Goal: Task Accomplishment & Management: Use online tool/utility

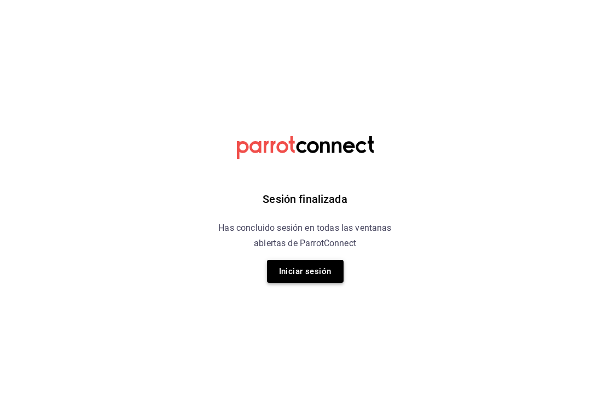
click at [276, 279] on button "Iniciar sesión" at bounding box center [305, 271] width 77 height 23
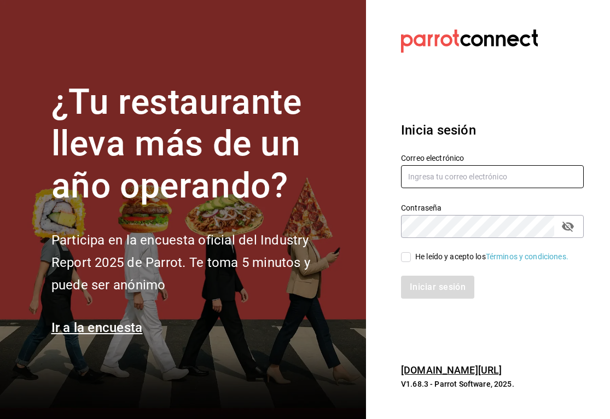
type input "[EMAIL_ADDRESS][DOMAIN_NAME]"
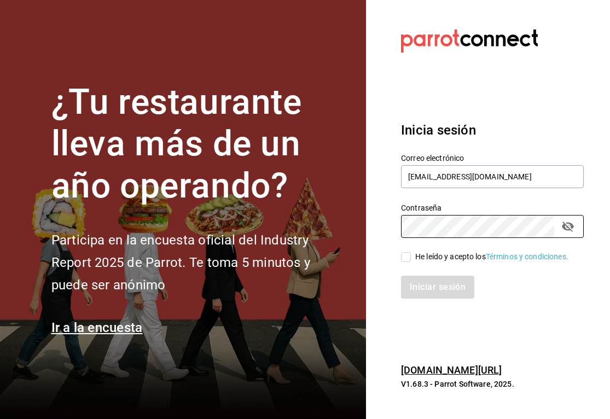
click at [407, 258] on input "He leído y acepto los Términos y condiciones." at bounding box center [406, 257] width 10 height 10
checkbox input "true"
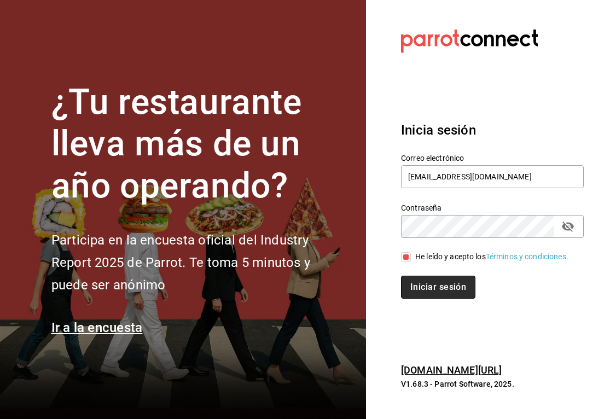
click at [421, 289] on button "Iniciar sesión" at bounding box center [438, 287] width 74 height 23
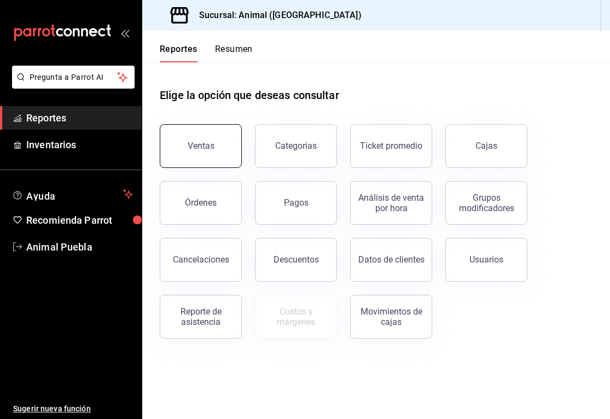
click at [223, 137] on button "Ventas" at bounding box center [201, 146] width 82 height 44
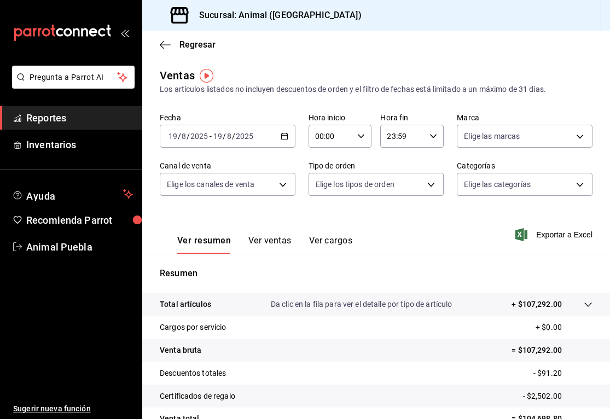
click at [287, 138] on \(Stroke\) "button" at bounding box center [284, 136] width 7 height 6
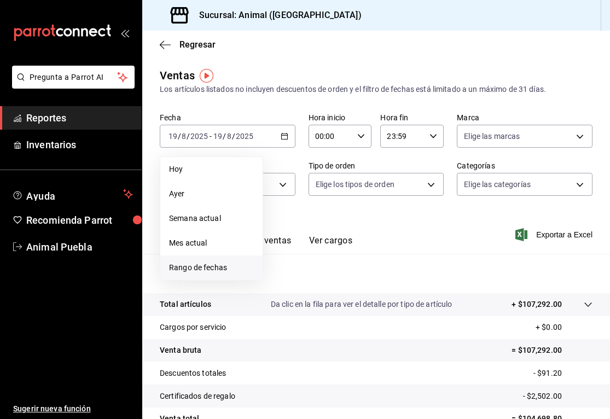
click at [224, 268] on span "Rango de fechas" at bounding box center [211, 267] width 85 height 11
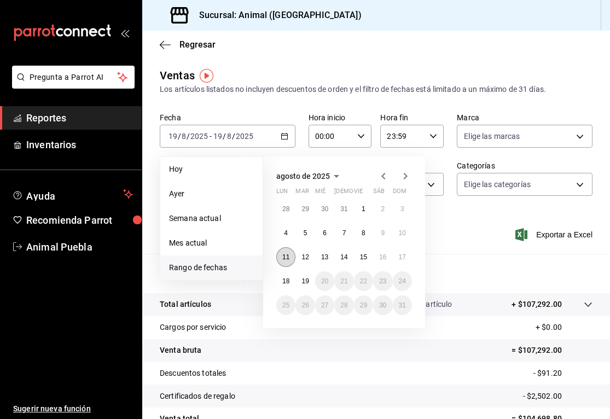
click at [285, 261] on abbr "11" at bounding box center [285, 257] width 7 height 8
click at [287, 253] on abbr "11" at bounding box center [285, 257] width 7 height 8
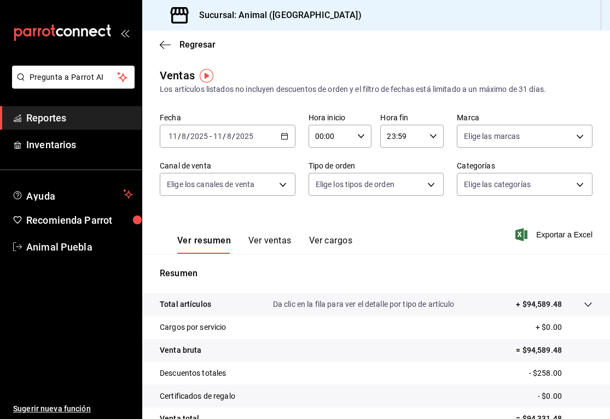
click at [285, 138] on icon "button" at bounding box center [285, 136] width 8 height 8
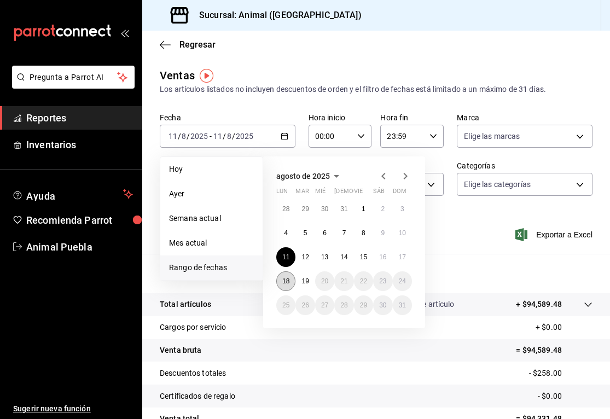
click at [287, 282] on abbr "18" at bounding box center [285, 281] width 7 height 8
click at [440, 245] on div "agosto de 2025 lun mar mié jue vie sáb dom 28 29 30 31 1 2 3 4 5 6 7 8 9 10 11 …" at bounding box center [358, 238] width 191 height 181
click at [433, 229] on div "agosto de 2025 lun mar mié jue vie sáb dom 28 29 30 31 1 2 3 4 5 6 7 8 9 10 11 …" at bounding box center [358, 238] width 191 height 181
click at [259, 175] on li "Hoy" at bounding box center [211, 169] width 102 height 25
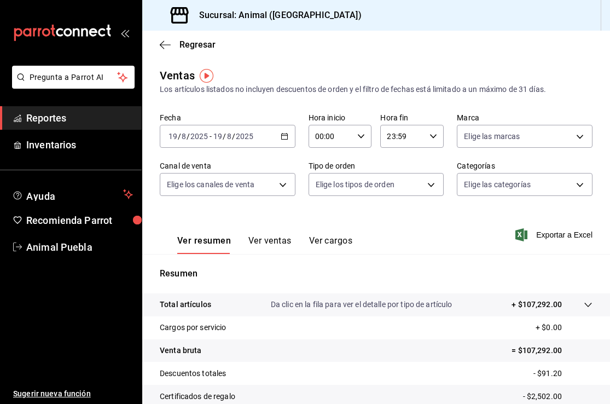
click at [286, 136] on icon "button" at bounding box center [285, 136] width 8 height 8
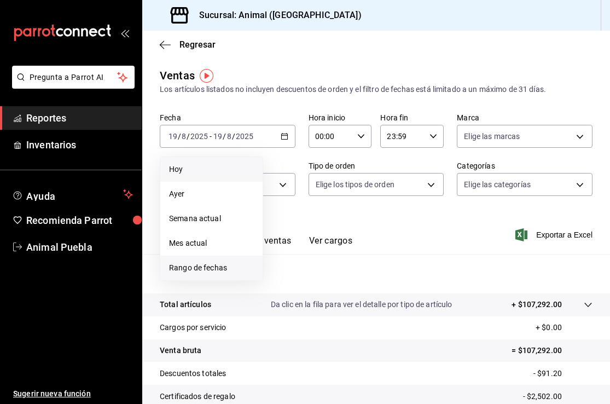
click at [227, 269] on span "Rango de fechas" at bounding box center [211, 267] width 85 height 11
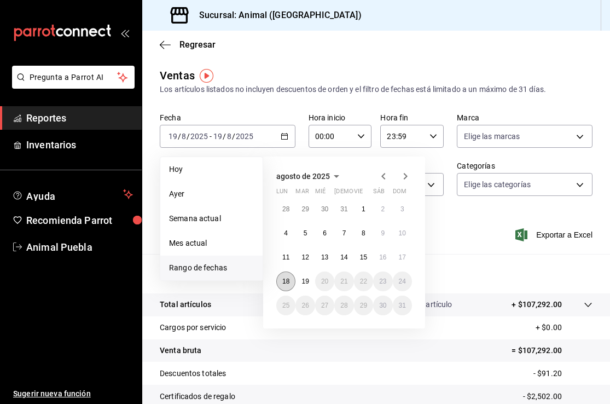
click at [285, 285] on abbr "18" at bounding box center [285, 281] width 7 height 8
click at [304, 288] on button "19" at bounding box center [304, 281] width 19 height 20
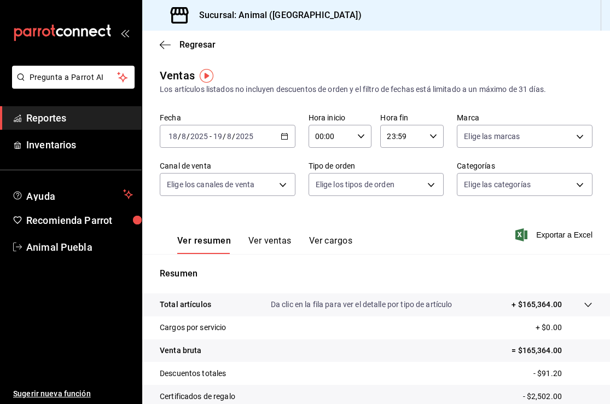
click at [363, 131] on div "00:00 Hora inicio" at bounding box center [340, 136] width 63 height 23
click at [325, 152] on span "05" at bounding box center [324, 147] width 14 height 9
type input "05:00"
click at [571, 132] on div at bounding box center [305, 202] width 610 height 404
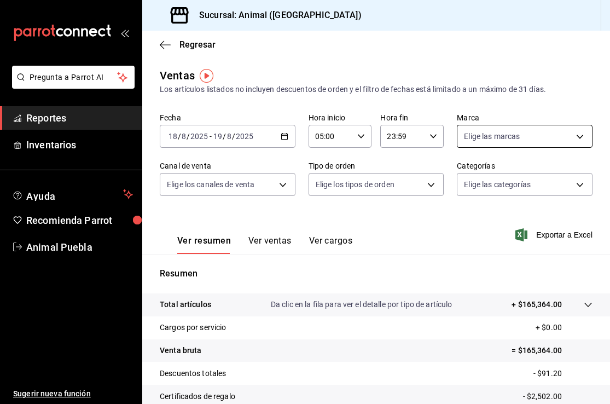
click at [583, 135] on body "Pregunta a Parrot AI Reportes Inventarios Ayuda Recomienda Parrot Animal Puebla…" at bounding box center [305, 202] width 610 height 404
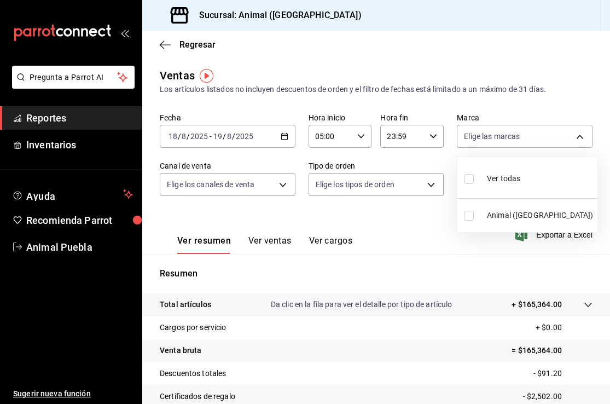
click at [466, 181] on input "checkbox" at bounding box center [469, 179] width 10 height 10
checkbox input "true"
type input "96838179-8fbb-4073-aae3-1789726318c8"
checkbox input "true"
click at [281, 184] on div at bounding box center [305, 202] width 610 height 404
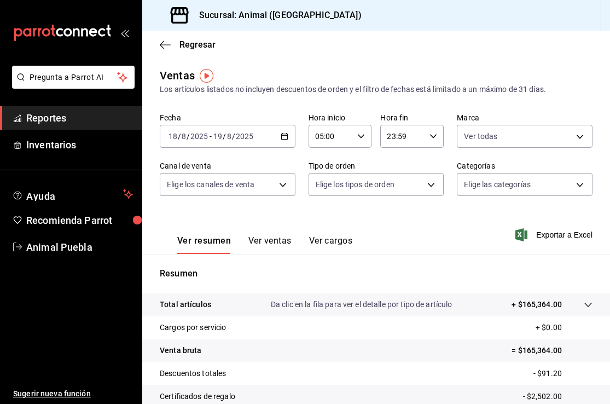
click at [281, 184] on body "Pregunta a Parrot AI Reportes Inventarios Ayuda Recomienda Parrot Animal Puebla…" at bounding box center [305, 202] width 610 height 404
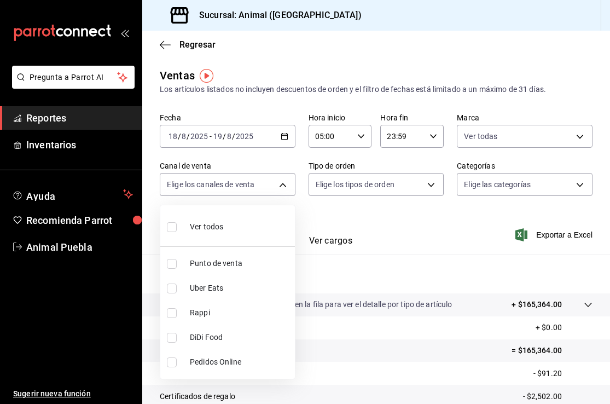
click at [173, 225] on input "checkbox" at bounding box center [172, 227] width 10 height 10
checkbox input "true"
type input "PARROT,UBER_EATS,RAPPI,DIDI_FOOD,ONLINE"
checkbox input "true"
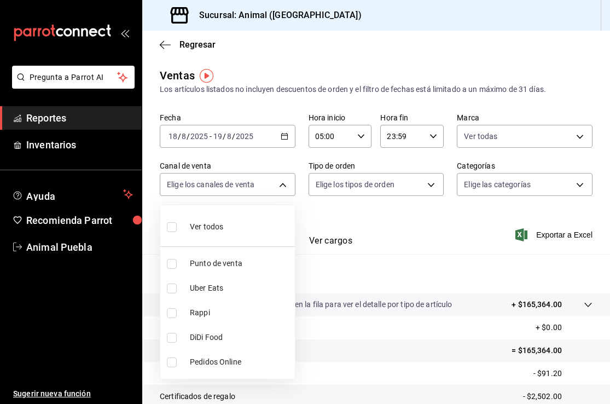
checkbox input "true"
click at [432, 188] on div at bounding box center [305, 202] width 610 height 404
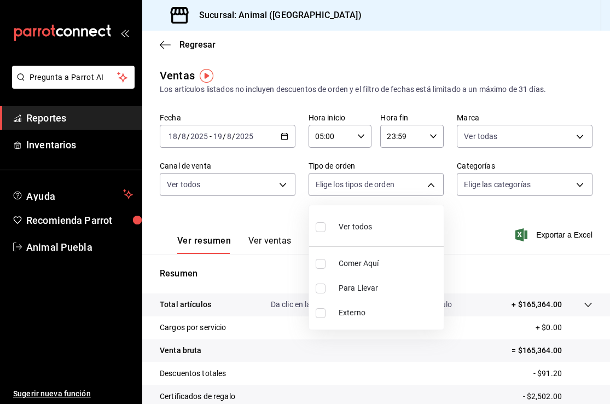
click at [432, 188] on body "Pregunta a Parrot AI Reportes Inventarios Ayuda Recomienda Parrot Animal Puebla…" at bounding box center [305, 202] width 610 height 404
click at [323, 229] on input "checkbox" at bounding box center [321, 227] width 10 height 10
checkbox input "true"
type input "89cc3392-1a89-49ed-91c4-e66ea58282e1,025cf6ae-25b7-4698-bb98-3d77af74a196,EXTER…"
checkbox input "true"
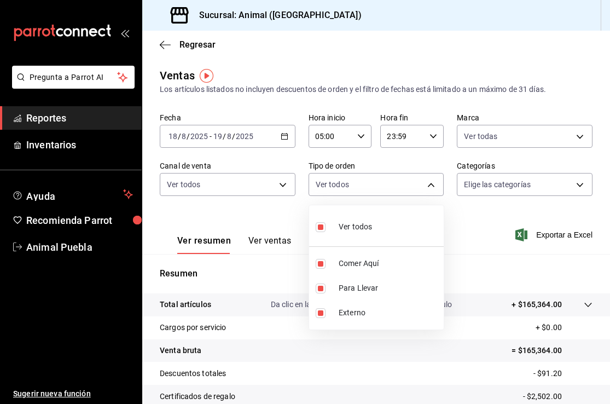
checkbox input "true"
click at [565, 185] on div at bounding box center [305, 202] width 610 height 404
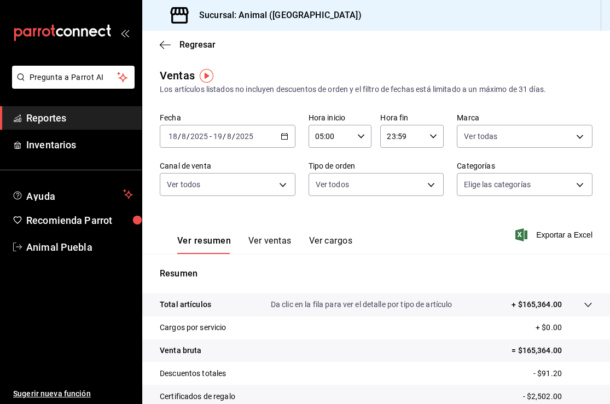
click at [565, 185] on body "Pregunta a Parrot AI Reportes Inventarios Ayuda Recomienda Parrot Animal Puebla…" at bounding box center [305, 202] width 610 height 404
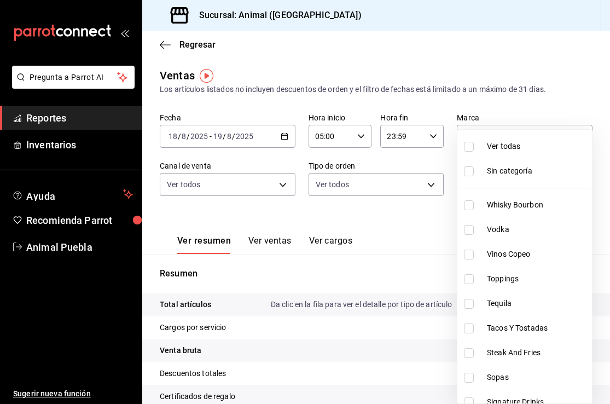
click at [475, 150] on label at bounding box center [471, 147] width 14 height 10
click at [474, 150] on input "checkbox" at bounding box center [469, 147] width 10 height 10
checkbox input "false"
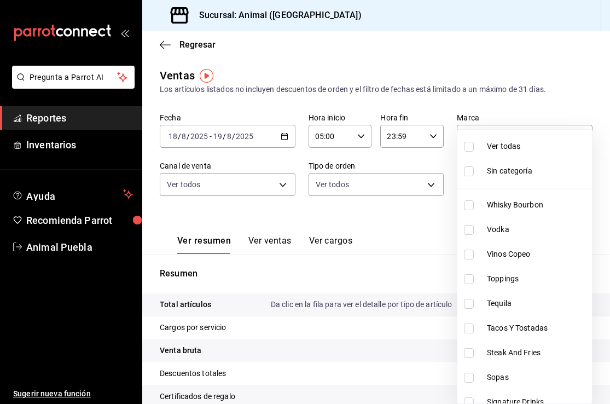
checkbox input "false"
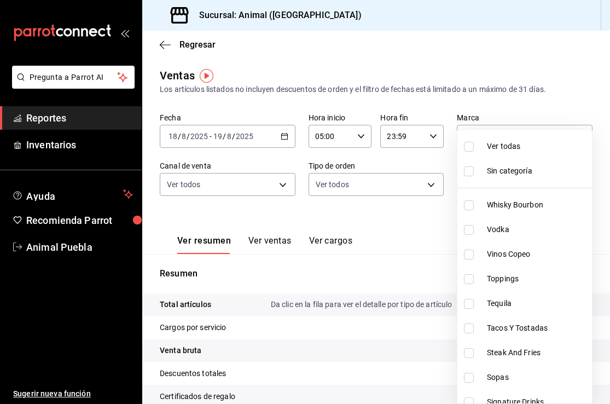
checkbox input "false"
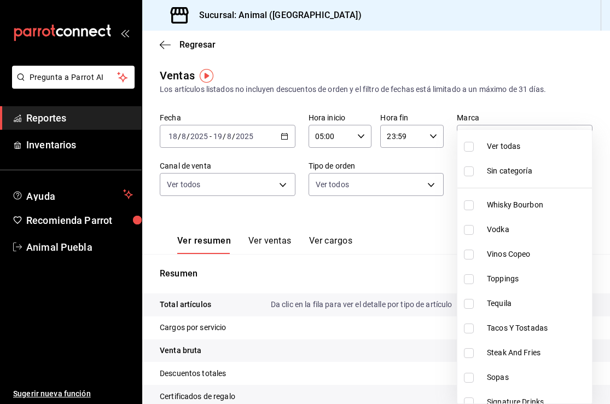
checkbox input "false"
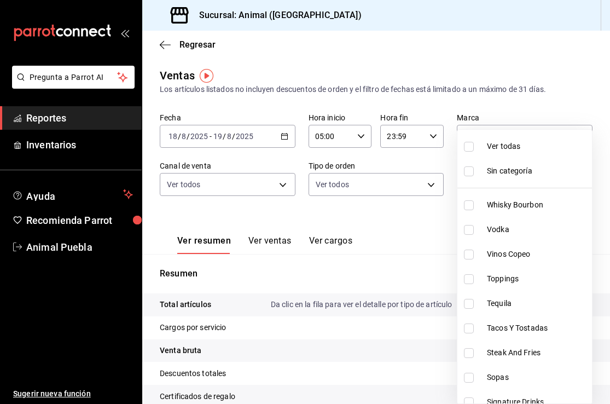
checkbox input "false"
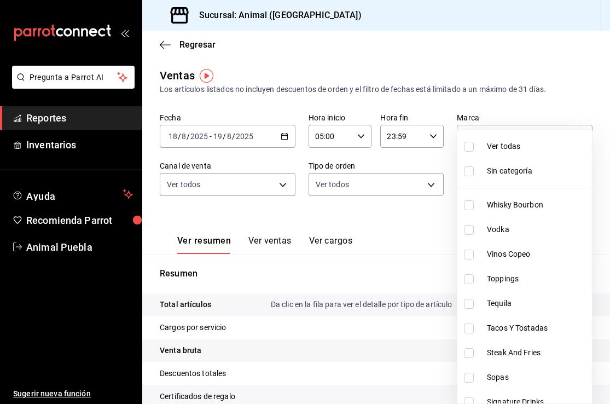
checkbox input "false"
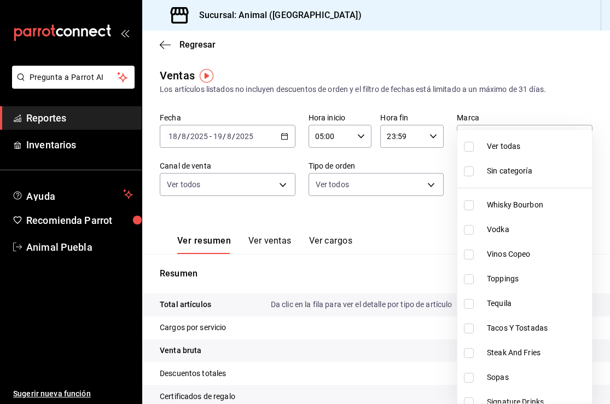
checkbox input "false"
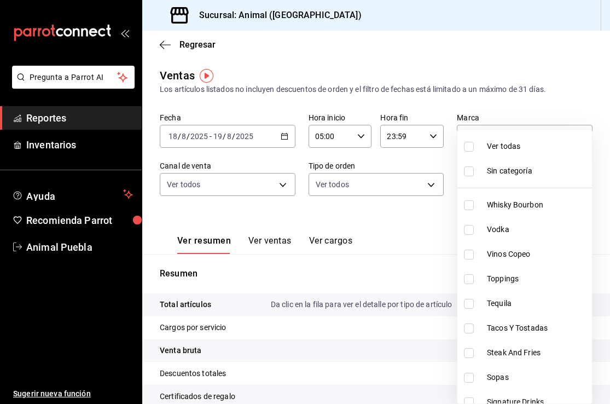
checkbox input "false"
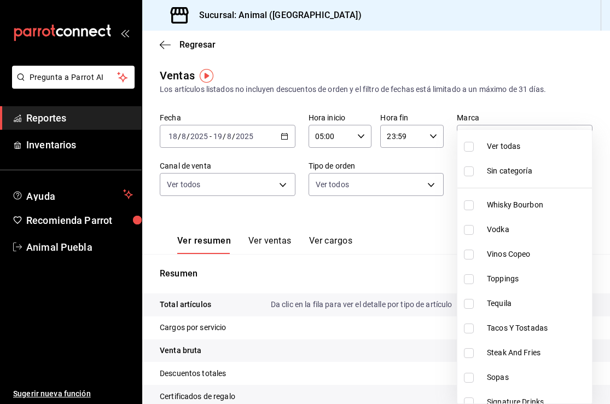
checkbox input "false"
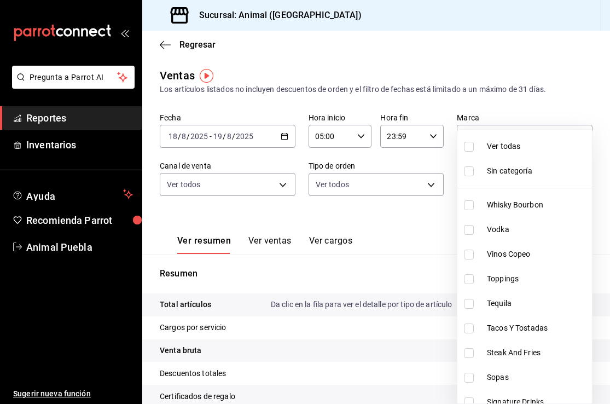
checkbox input "false"
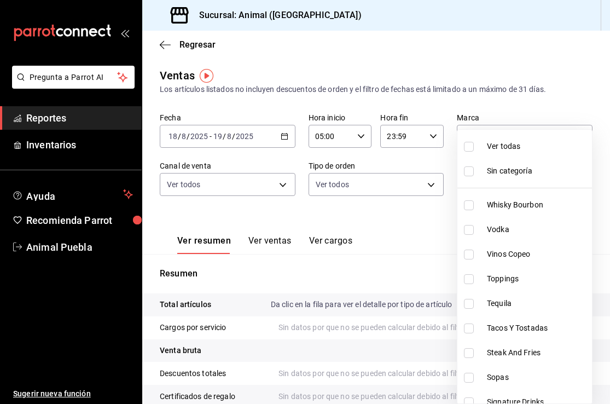
click at [368, 227] on div at bounding box center [305, 202] width 610 height 404
click at [490, 190] on body "Pregunta a Parrot AI Reportes Inventarios Ayuda Recomienda Parrot Animal Puebla…" at bounding box center [305, 202] width 610 height 404
click at [472, 146] on input "checkbox" at bounding box center [469, 147] width 10 height 10
checkbox input "true"
type input "696422f3-042f-4992-a796-20cec1d2addd,ab2f2cdd-2d2d-455a-bd59-969ed93fbee5,5744a…"
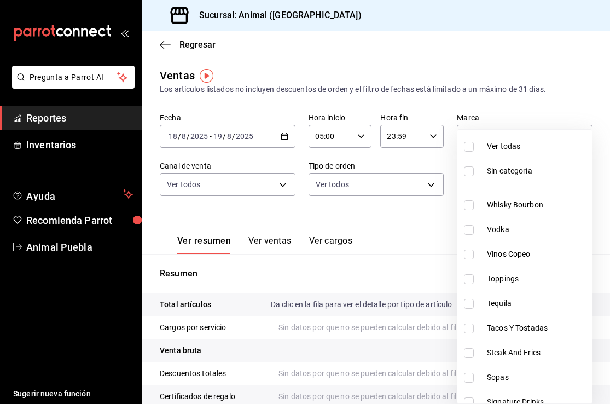
checkbox input "true"
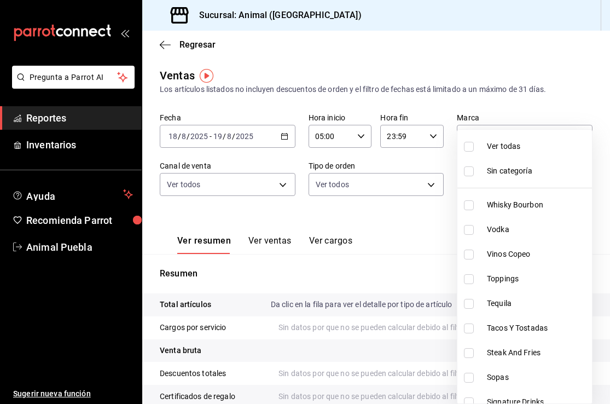
checkbox input "true"
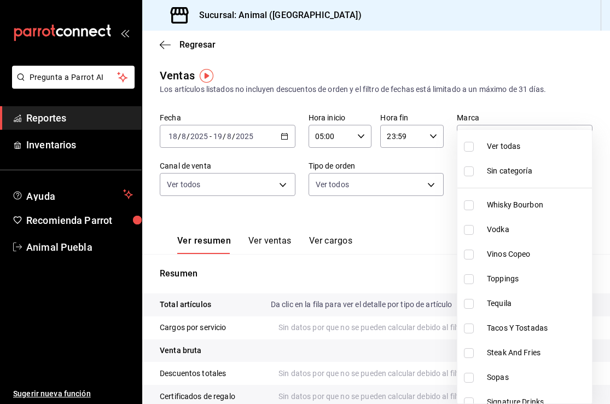
checkbox input "true"
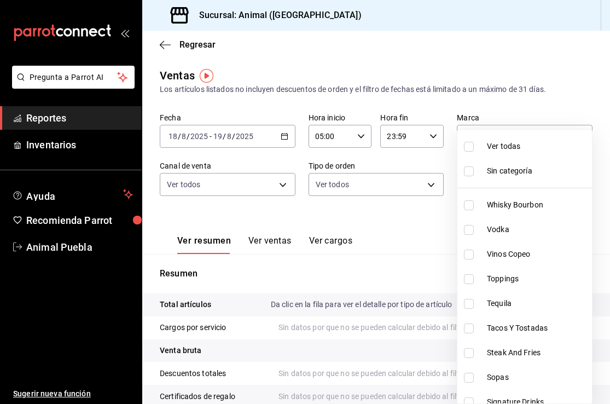
checkbox input "true"
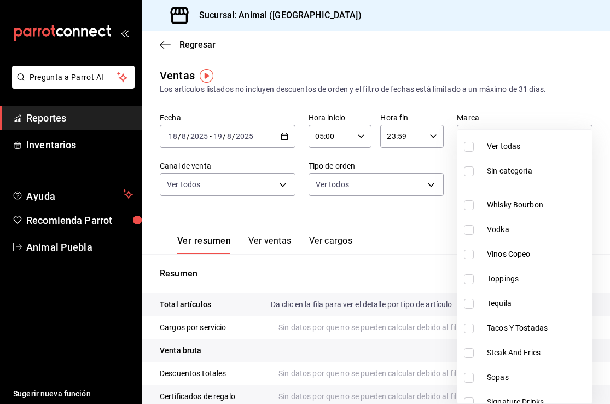
checkbox input "true"
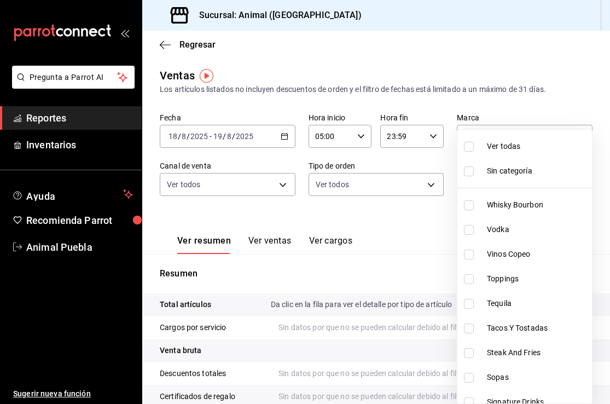
checkbox input "true"
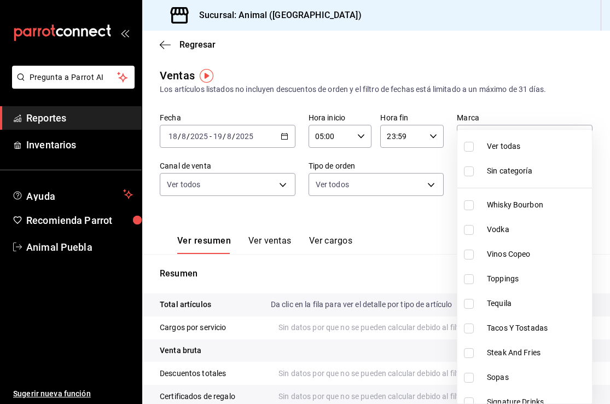
checkbox input "true"
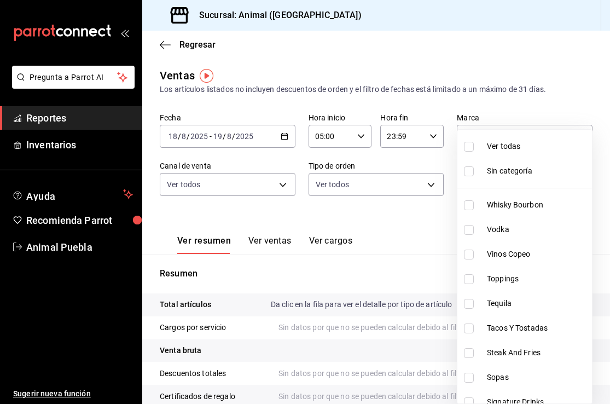
checkbox input "true"
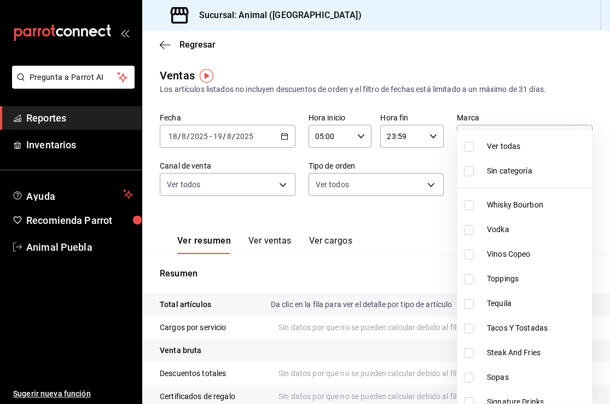
checkbox input "true"
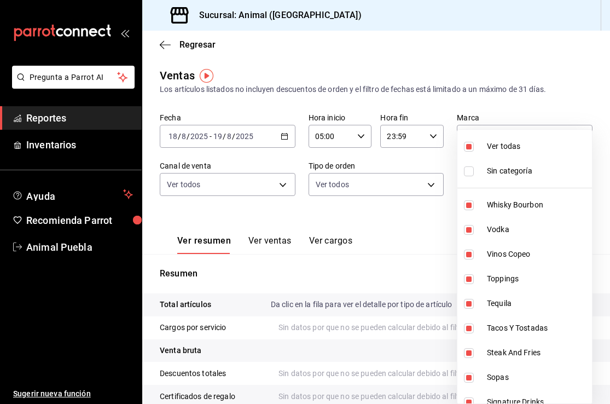
click at [428, 216] on div at bounding box center [305, 202] width 610 height 404
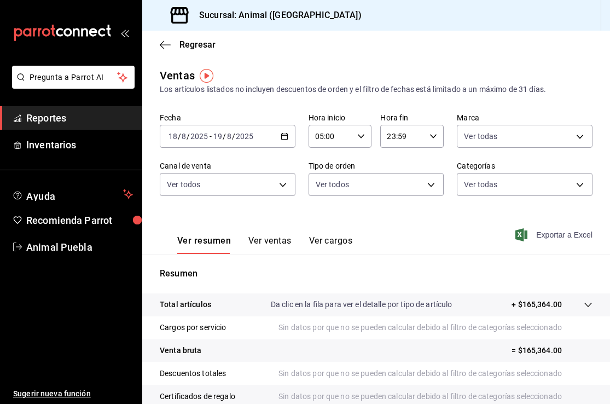
click at [558, 229] on span "Exportar a Excel" at bounding box center [555, 234] width 75 height 13
